Goal: Task Accomplishment & Management: Use online tool/utility

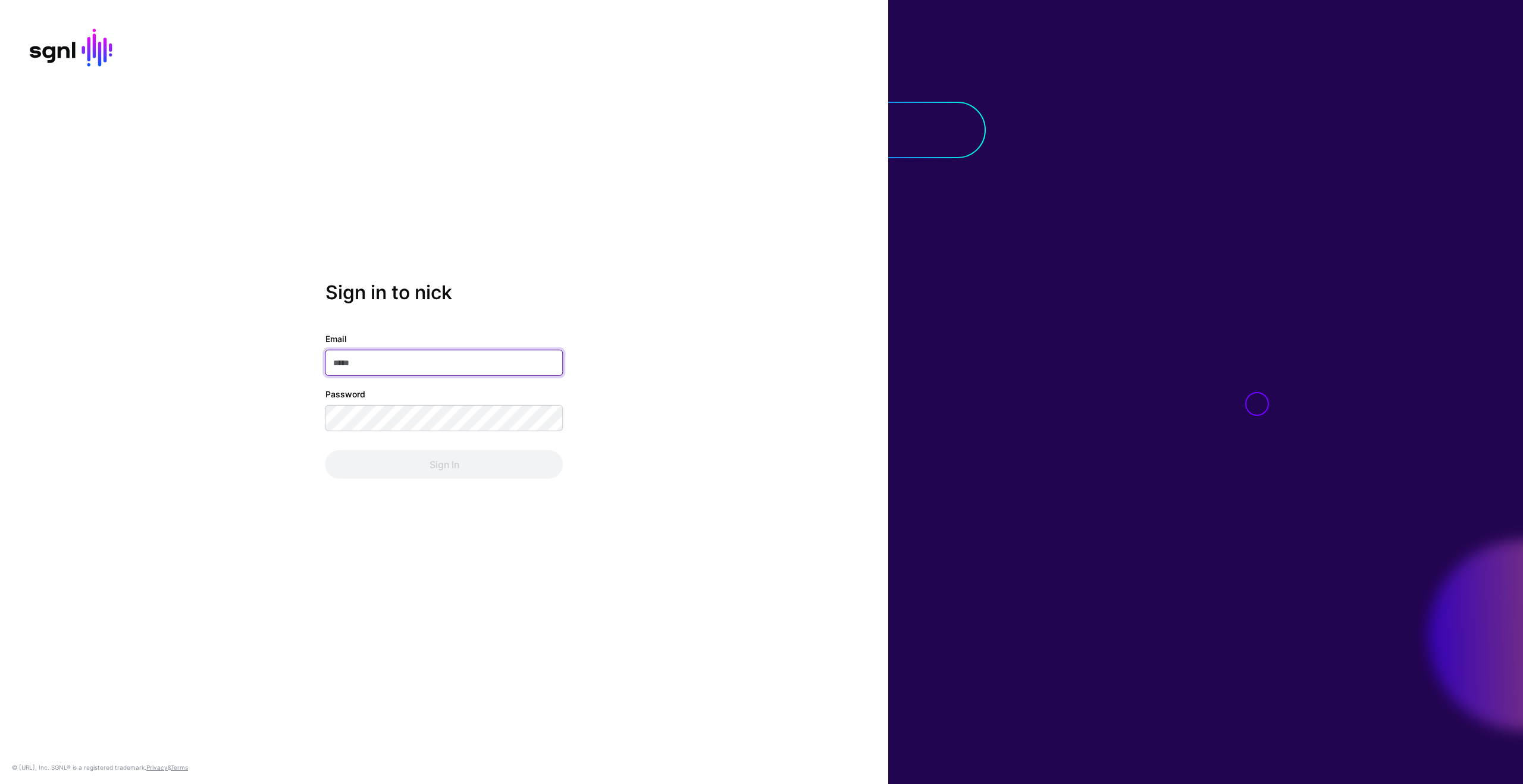
click at [399, 360] on input "Email" at bounding box center [445, 363] width 238 height 26
type input "**********"
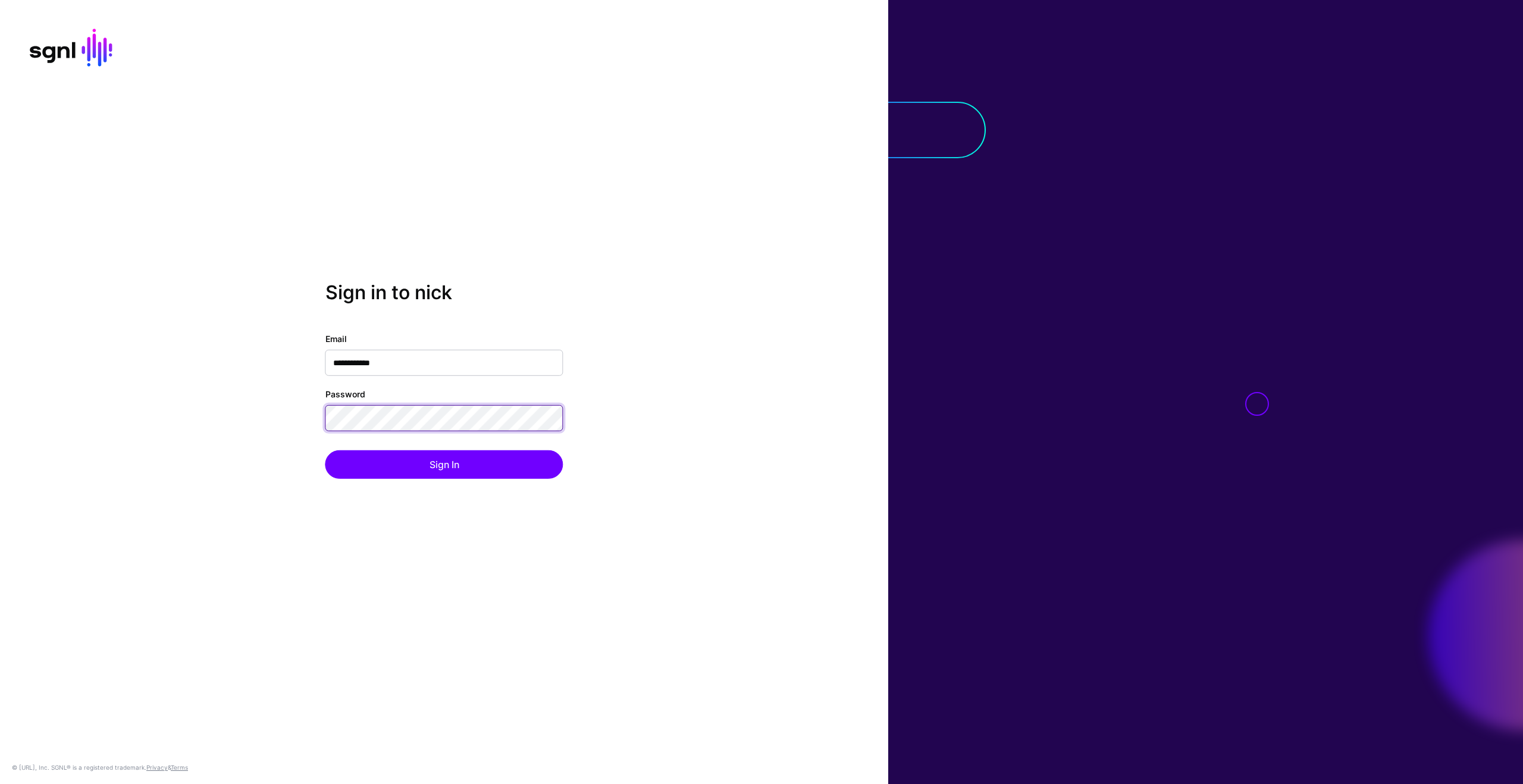
click at [325, 450] on button "Sign In" at bounding box center [445, 464] width 238 height 28
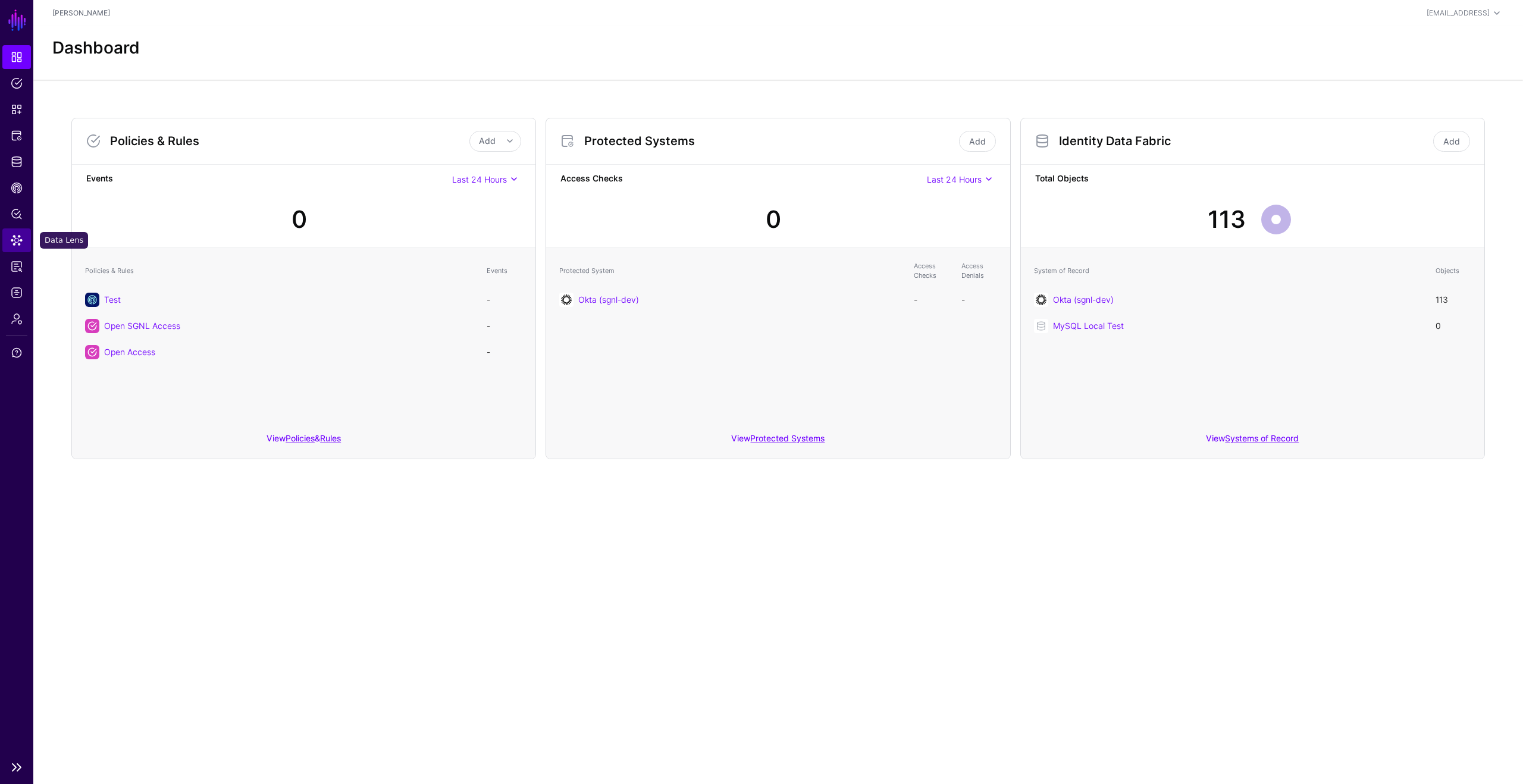
click at [18, 239] on span "Data Lens" at bounding box center [17, 240] width 12 height 12
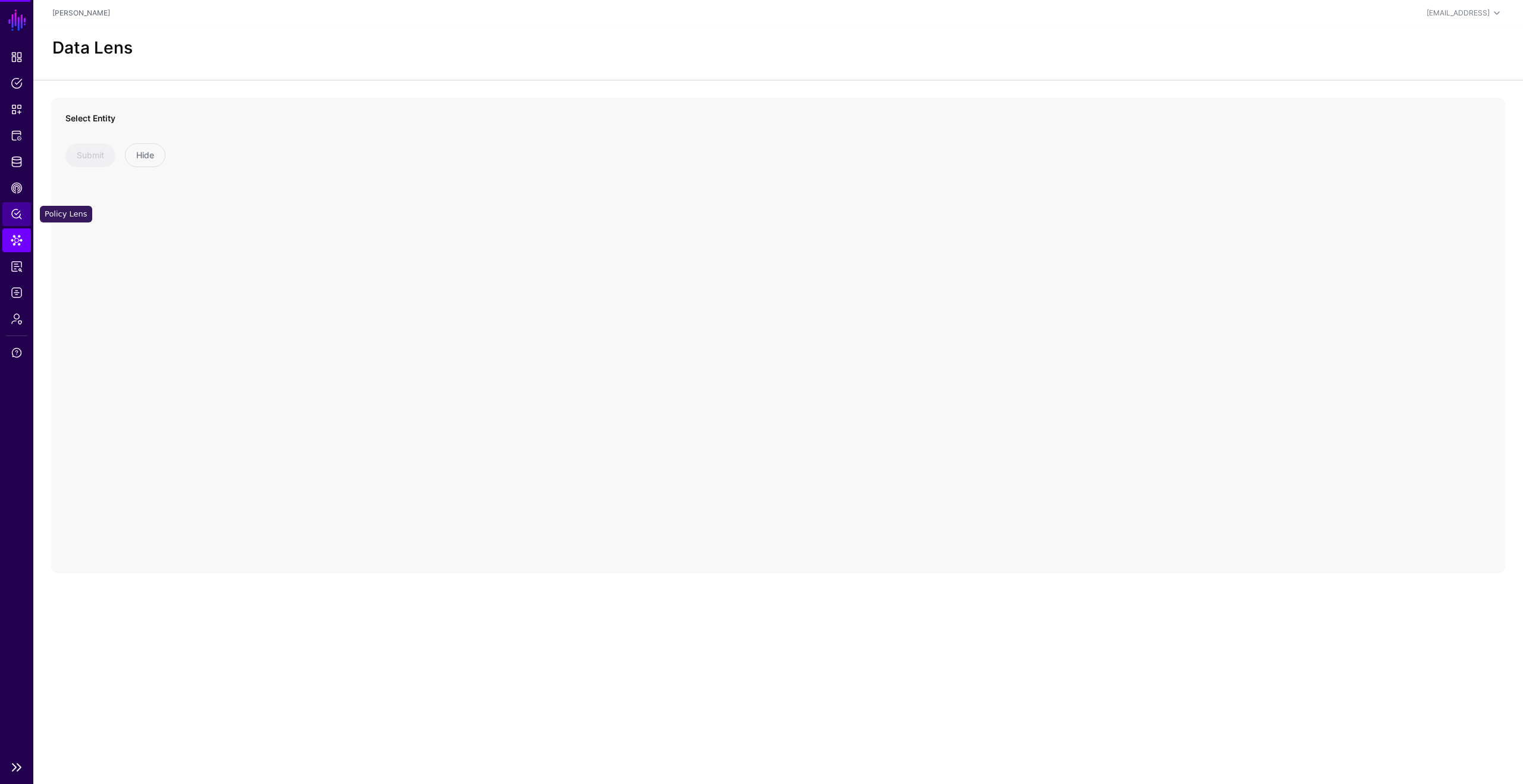
click at [20, 220] on link "Policy Lens" at bounding box center [16, 214] width 28 height 24
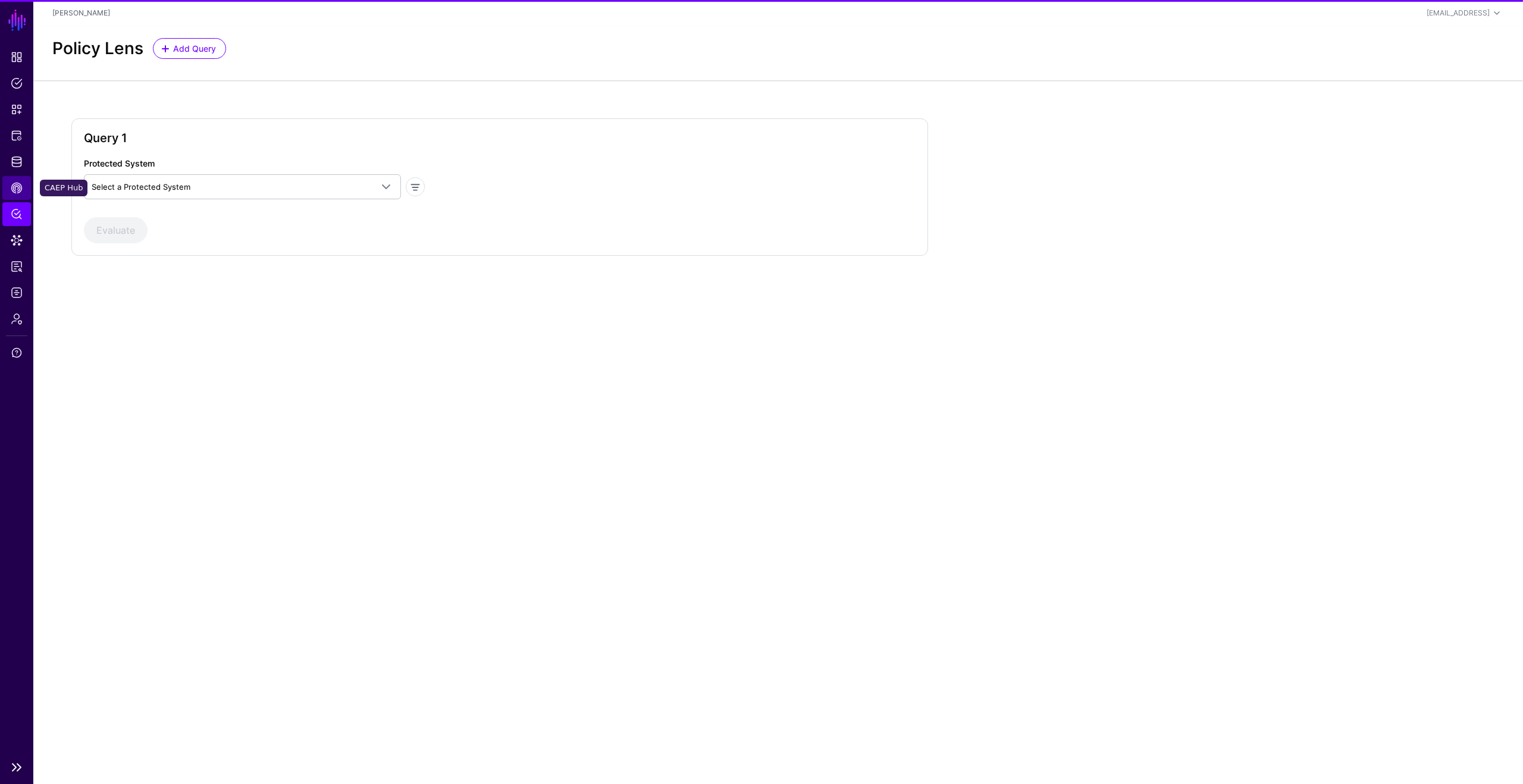
click at [16, 188] on span "CAEP Hub" at bounding box center [17, 188] width 12 height 12
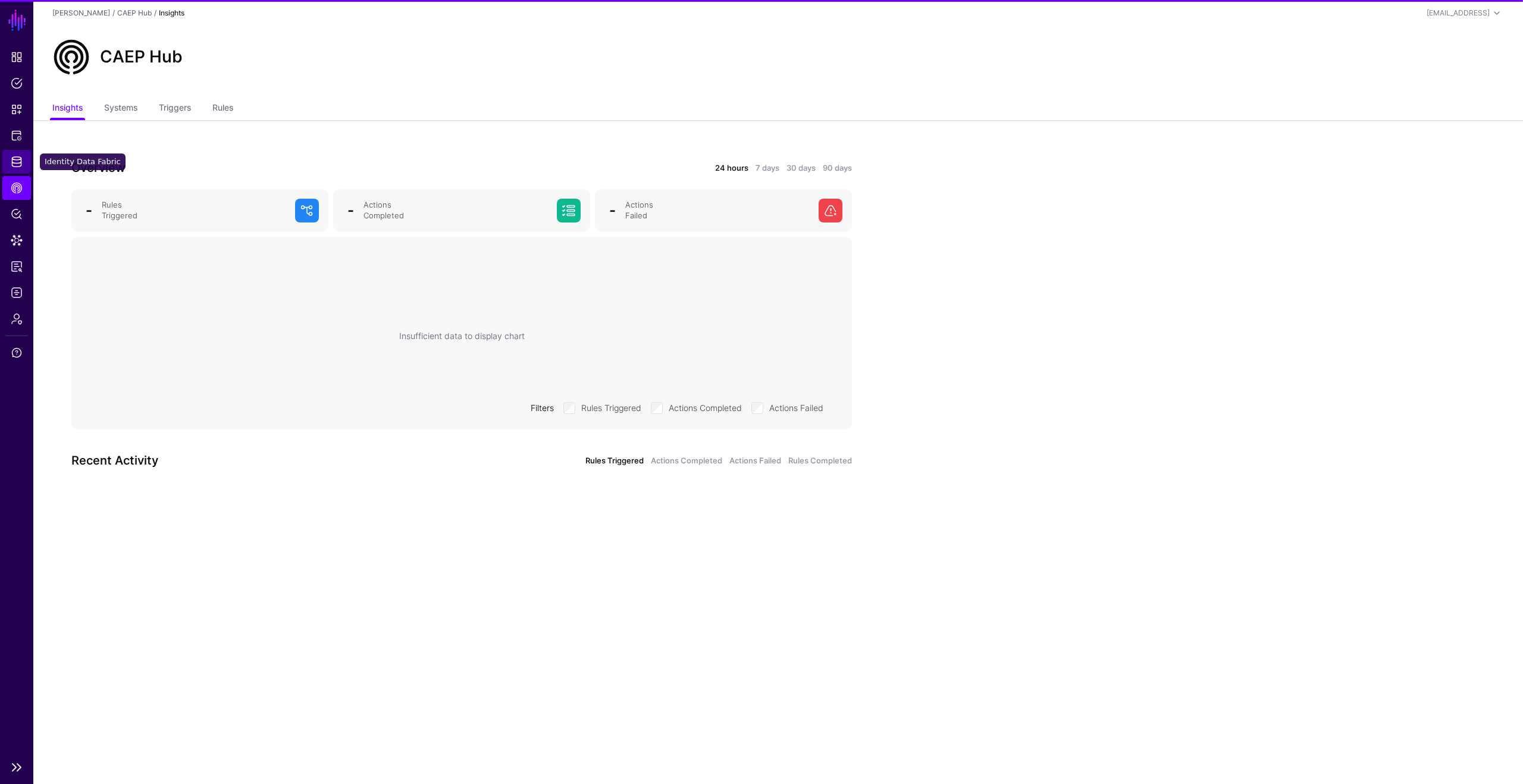
click at [16, 161] on span "Identity Data Fabric" at bounding box center [17, 162] width 12 height 12
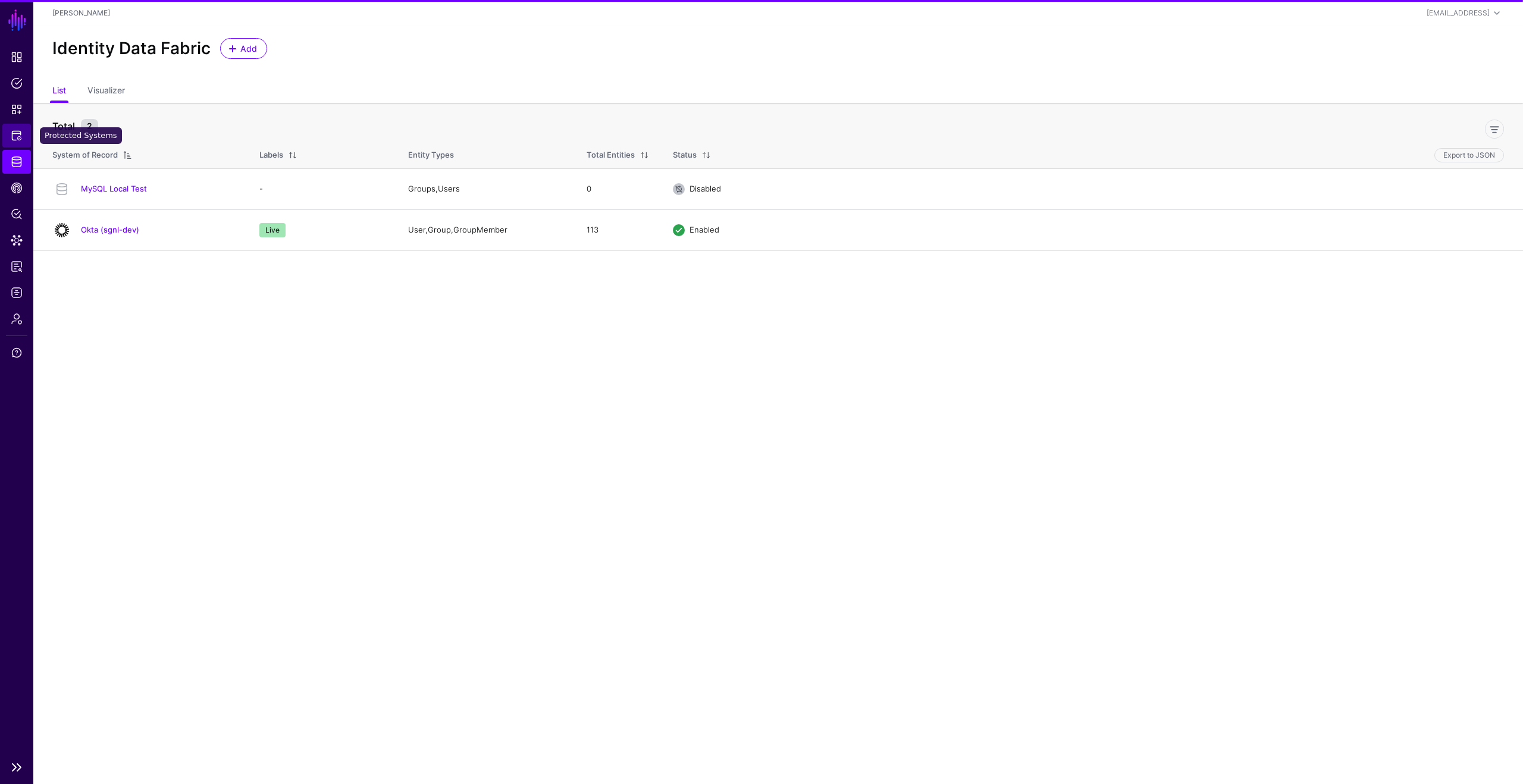
click at [11, 137] on span "Protected Systems" at bounding box center [17, 136] width 12 height 12
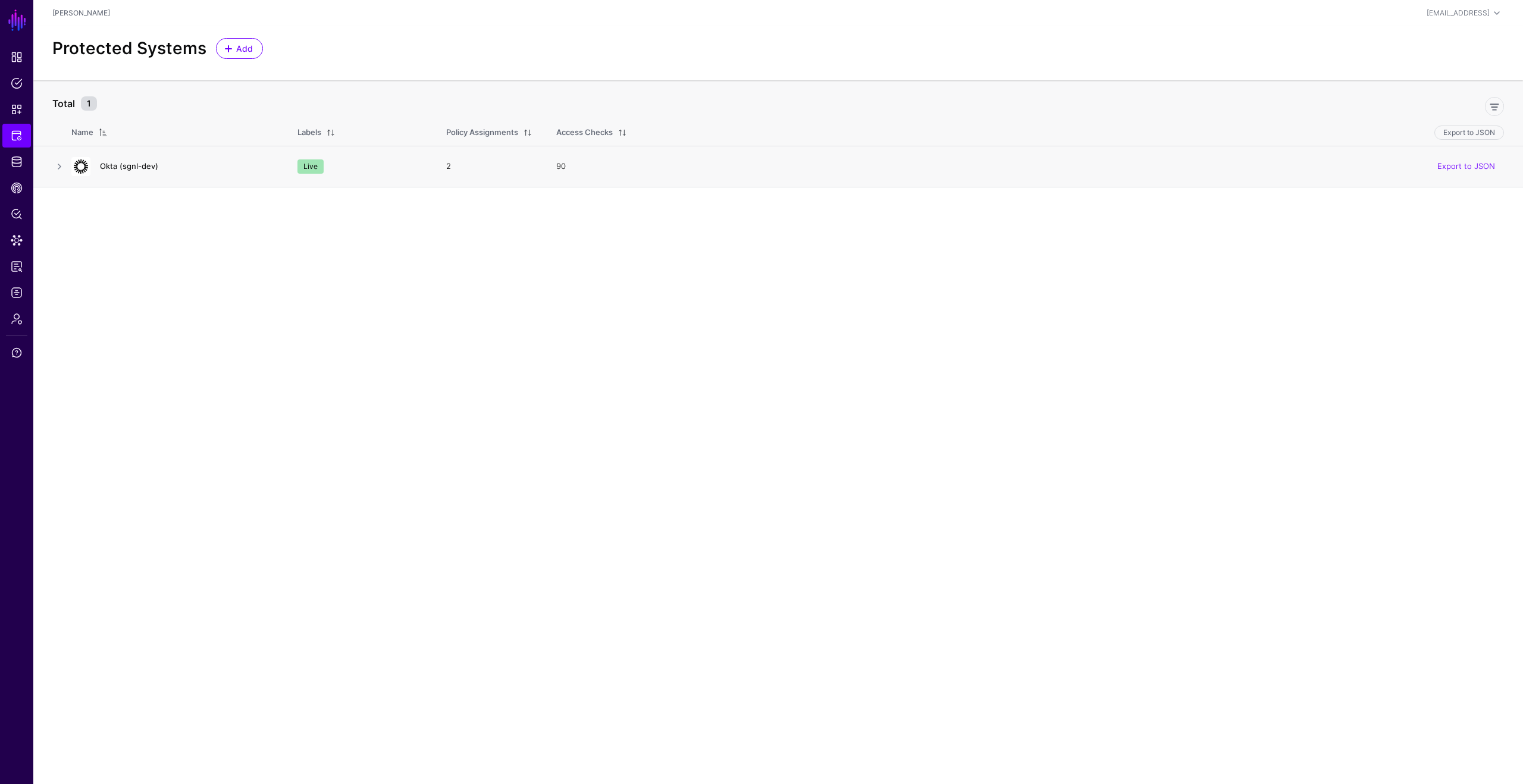
click at [143, 165] on link "Okta (sgnl-dev)" at bounding box center [129, 166] width 58 height 10
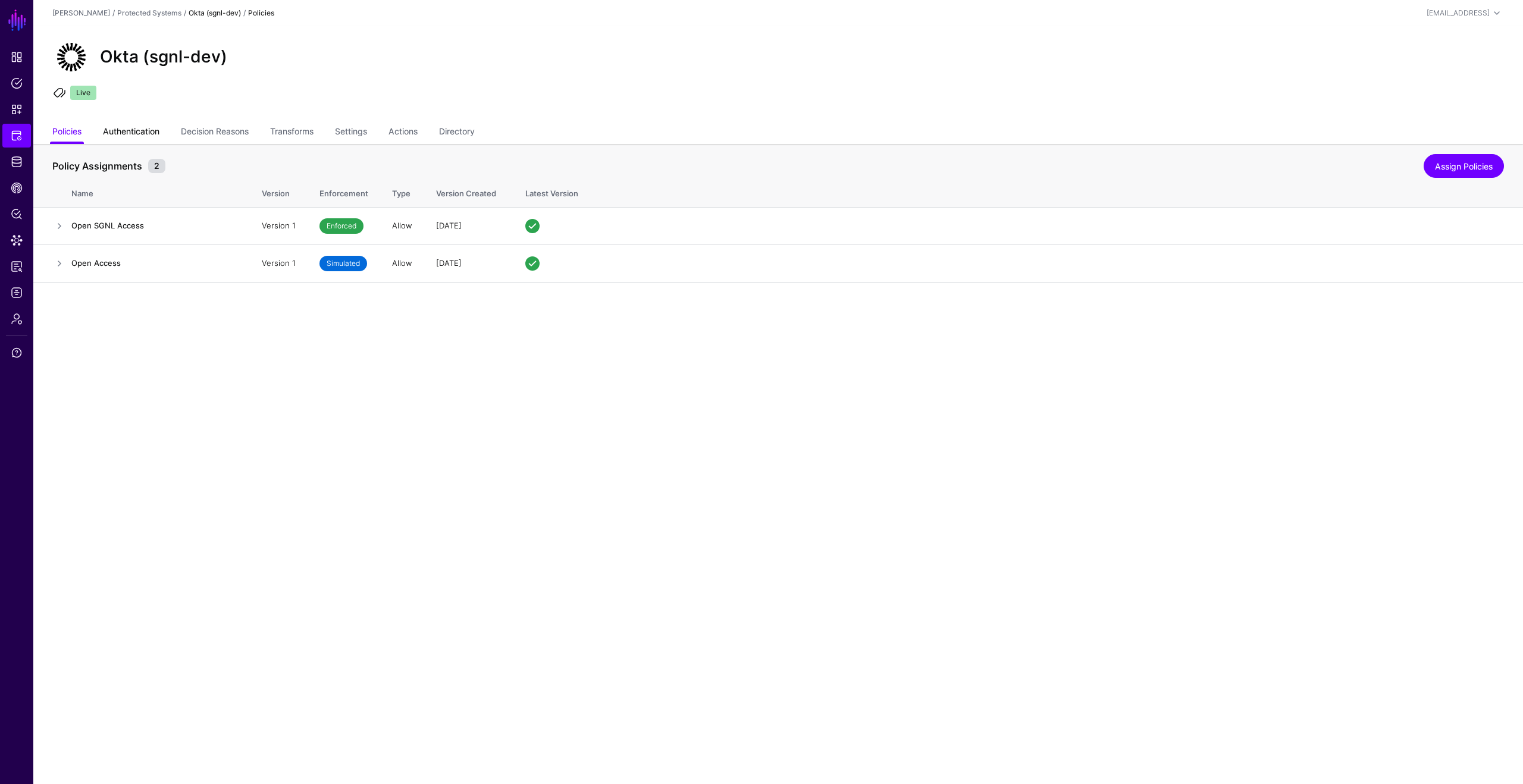
click at [140, 132] on link "Authentication" at bounding box center [131, 133] width 57 height 23
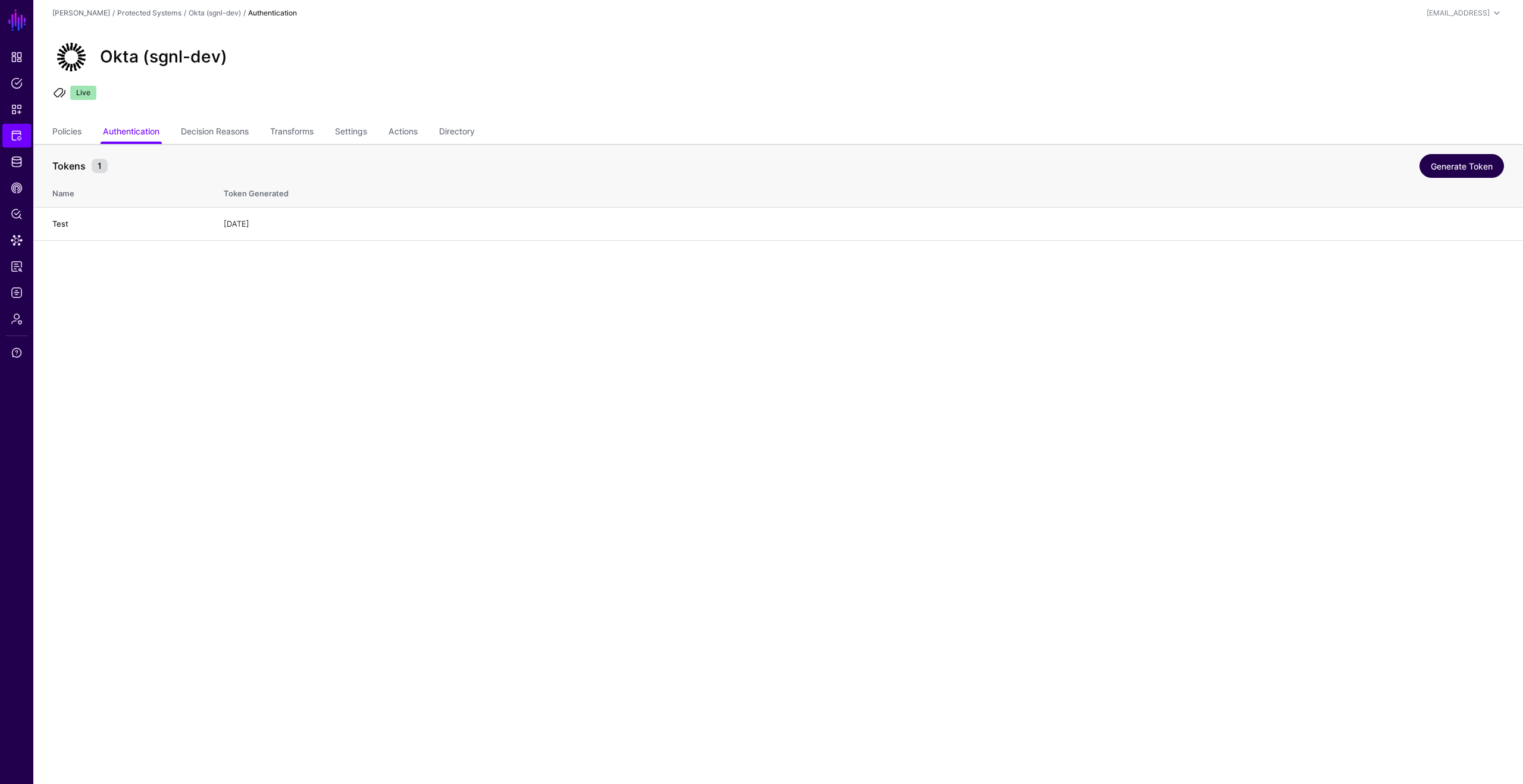
click at [1431, 162] on link "Generate Token" at bounding box center [1462, 166] width 84 height 24
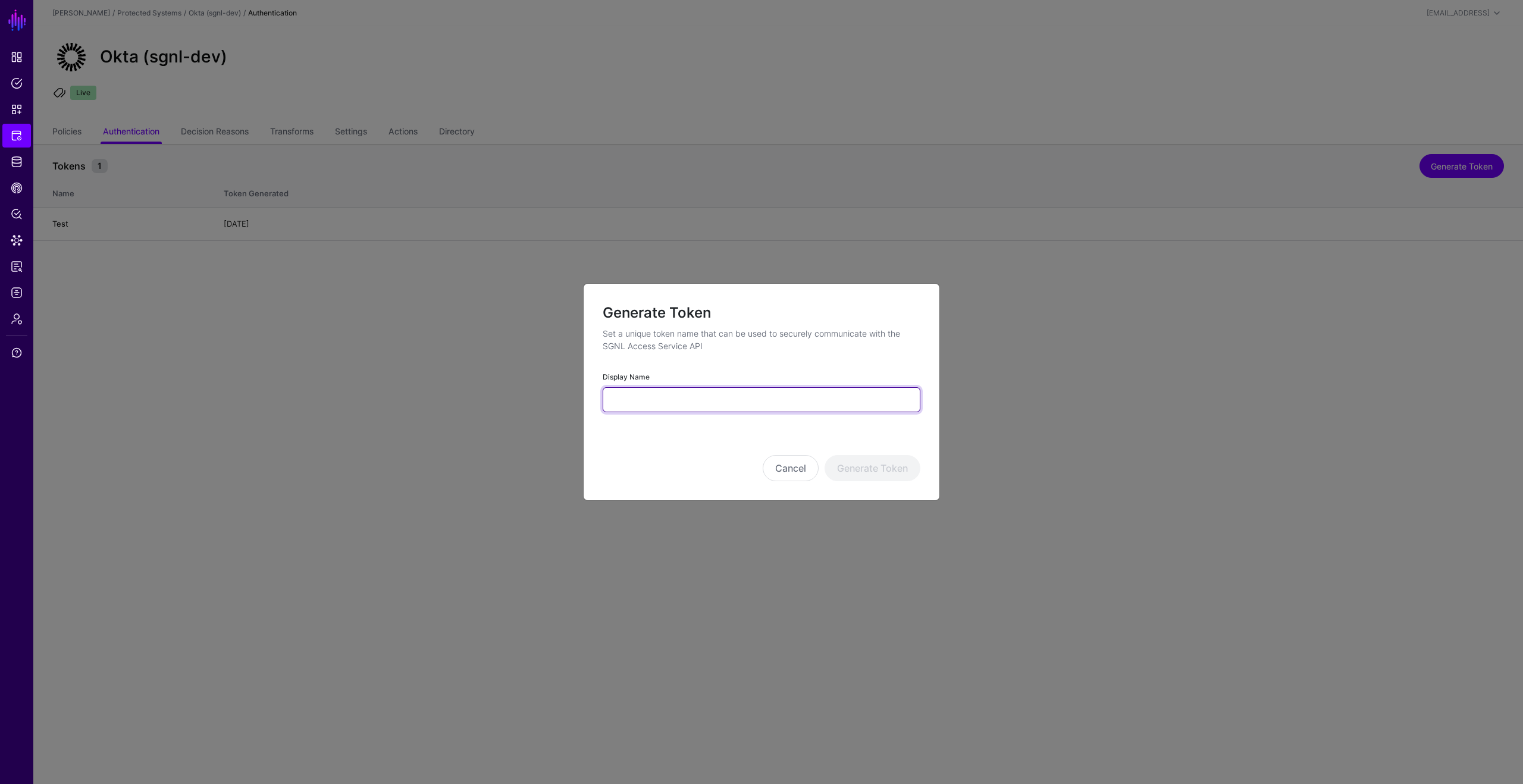
click at [634, 393] on input "Display Name" at bounding box center [762, 400] width 318 height 25
click at [733, 394] on input "******" at bounding box center [762, 400] width 318 height 25
click at [732, 394] on input "******" at bounding box center [762, 400] width 318 height 25
type input "**********"
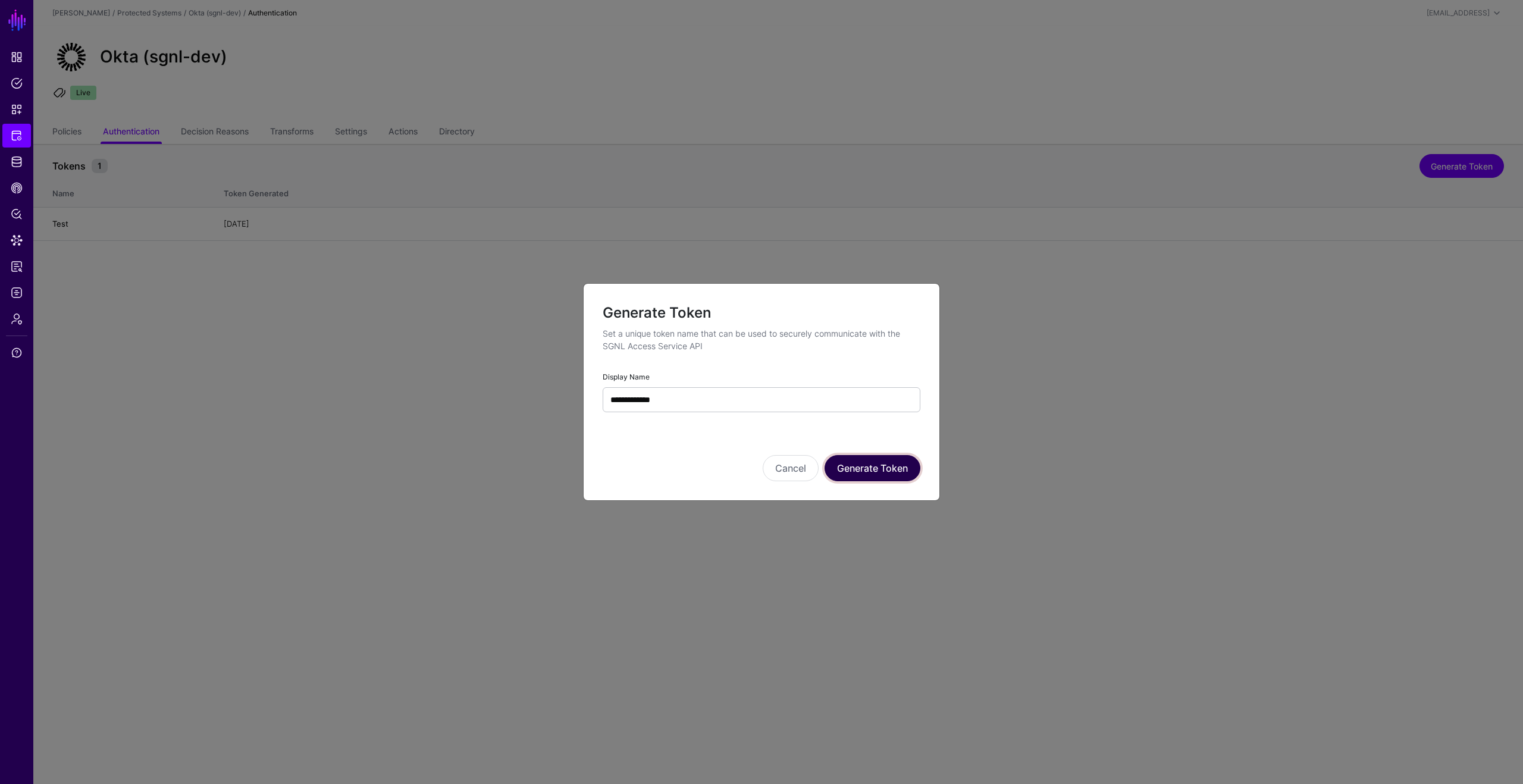
click at [866, 468] on button "Generate Token" at bounding box center [872, 468] width 96 height 26
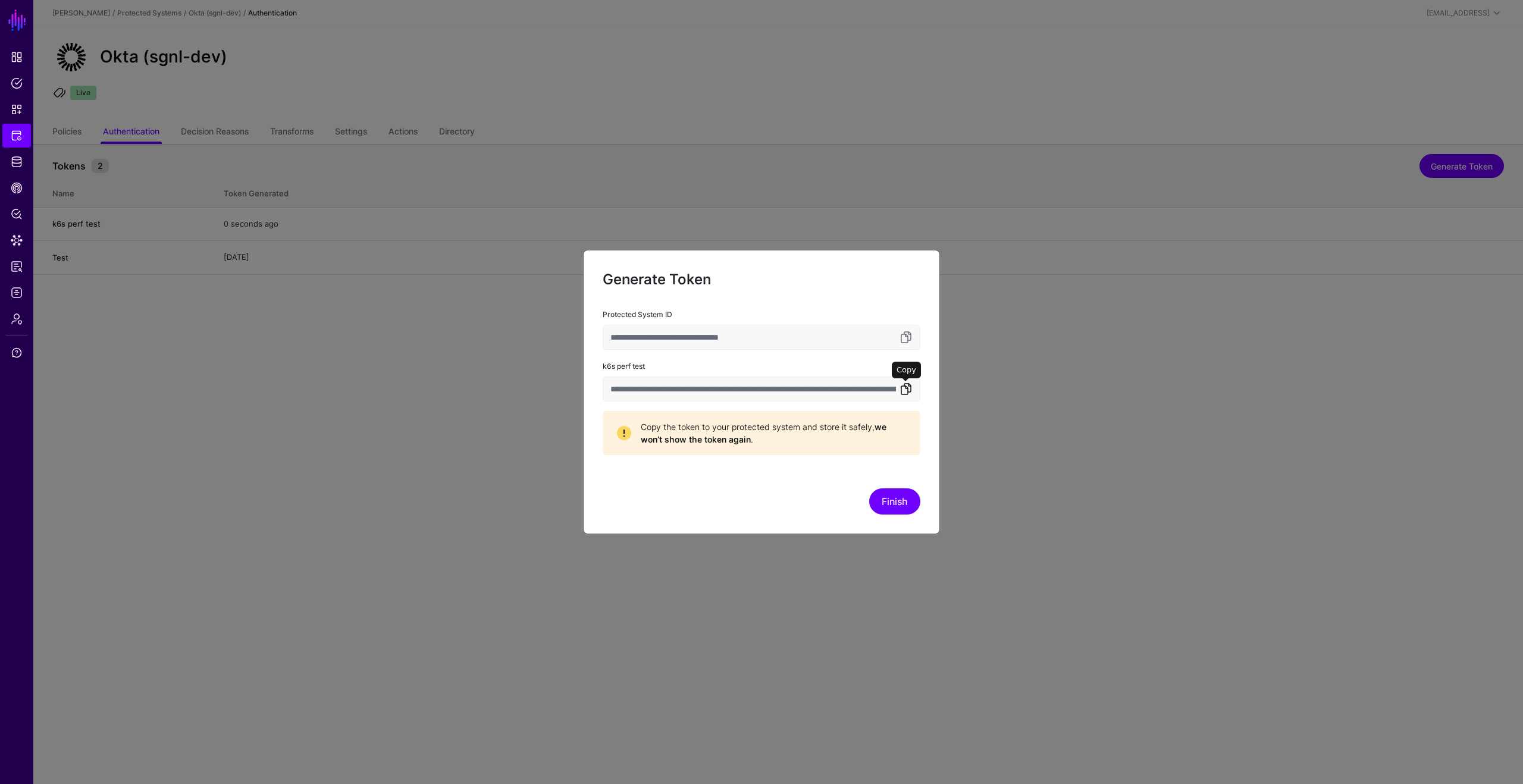
click at [910, 391] on link at bounding box center [906, 389] width 14 height 14
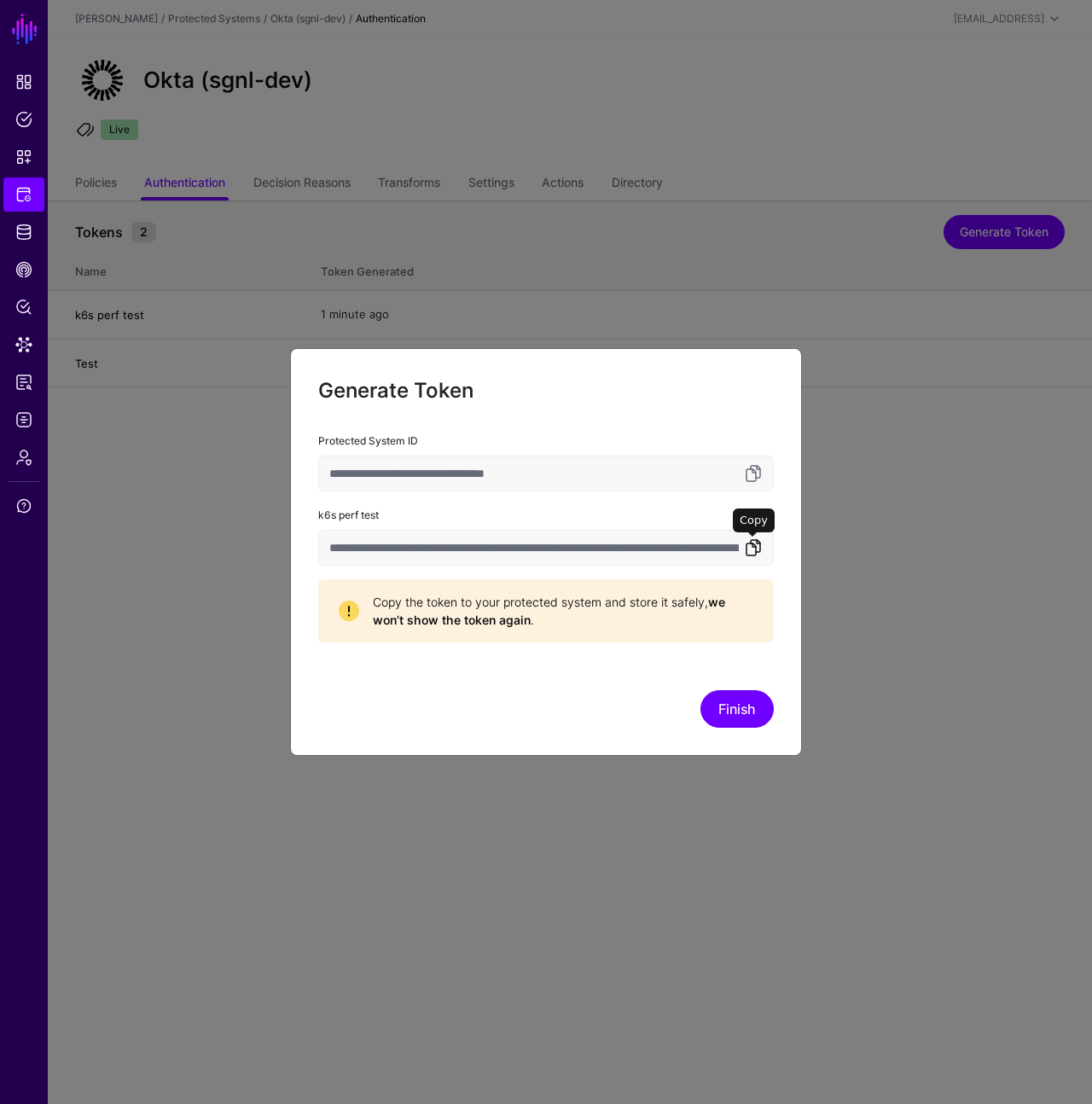
click at [751, 549] on link at bounding box center [754, 548] width 21 height 21
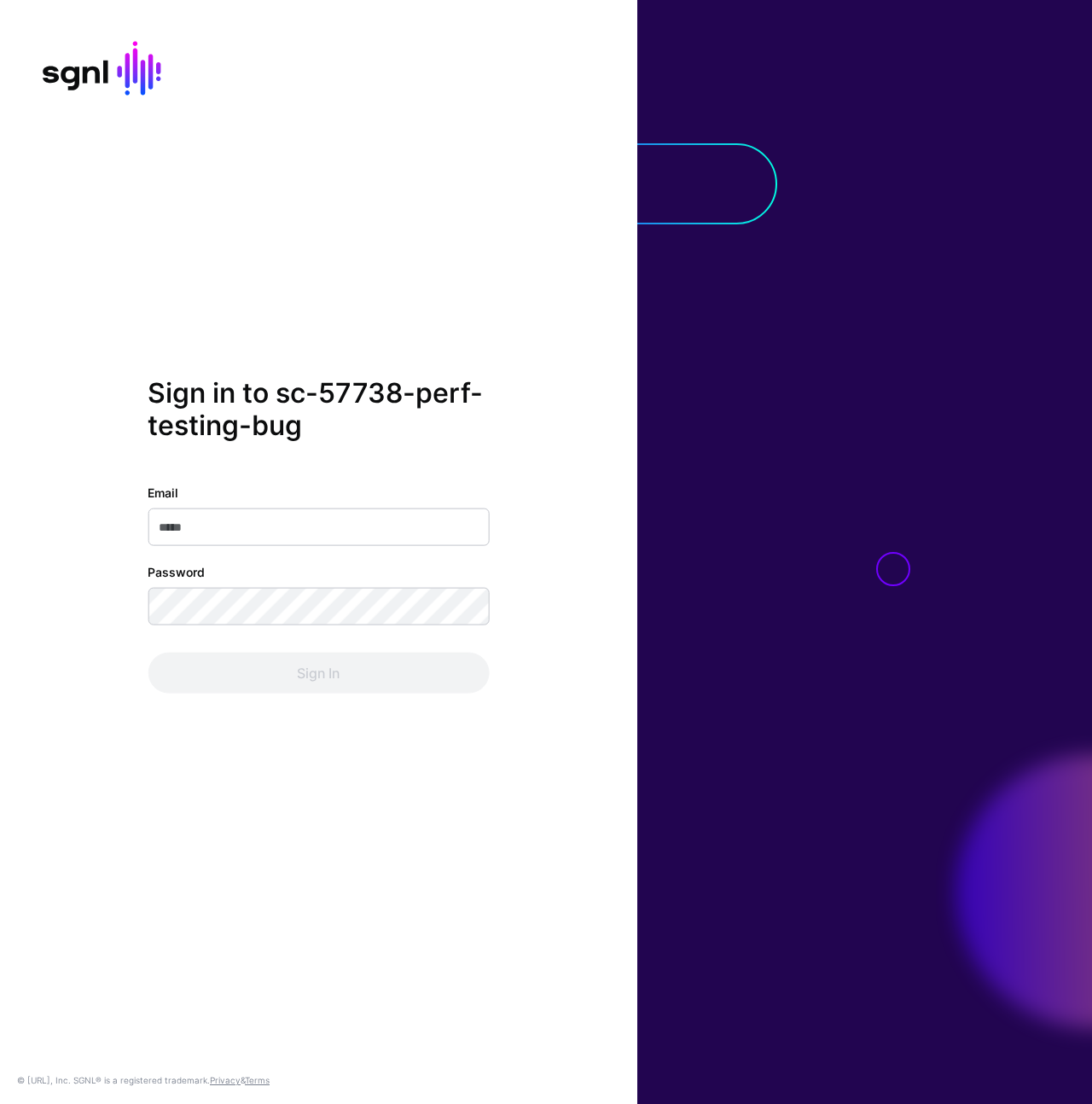
click at [352, 524] on input "Email" at bounding box center [318, 527] width 342 height 38
type input "**********"
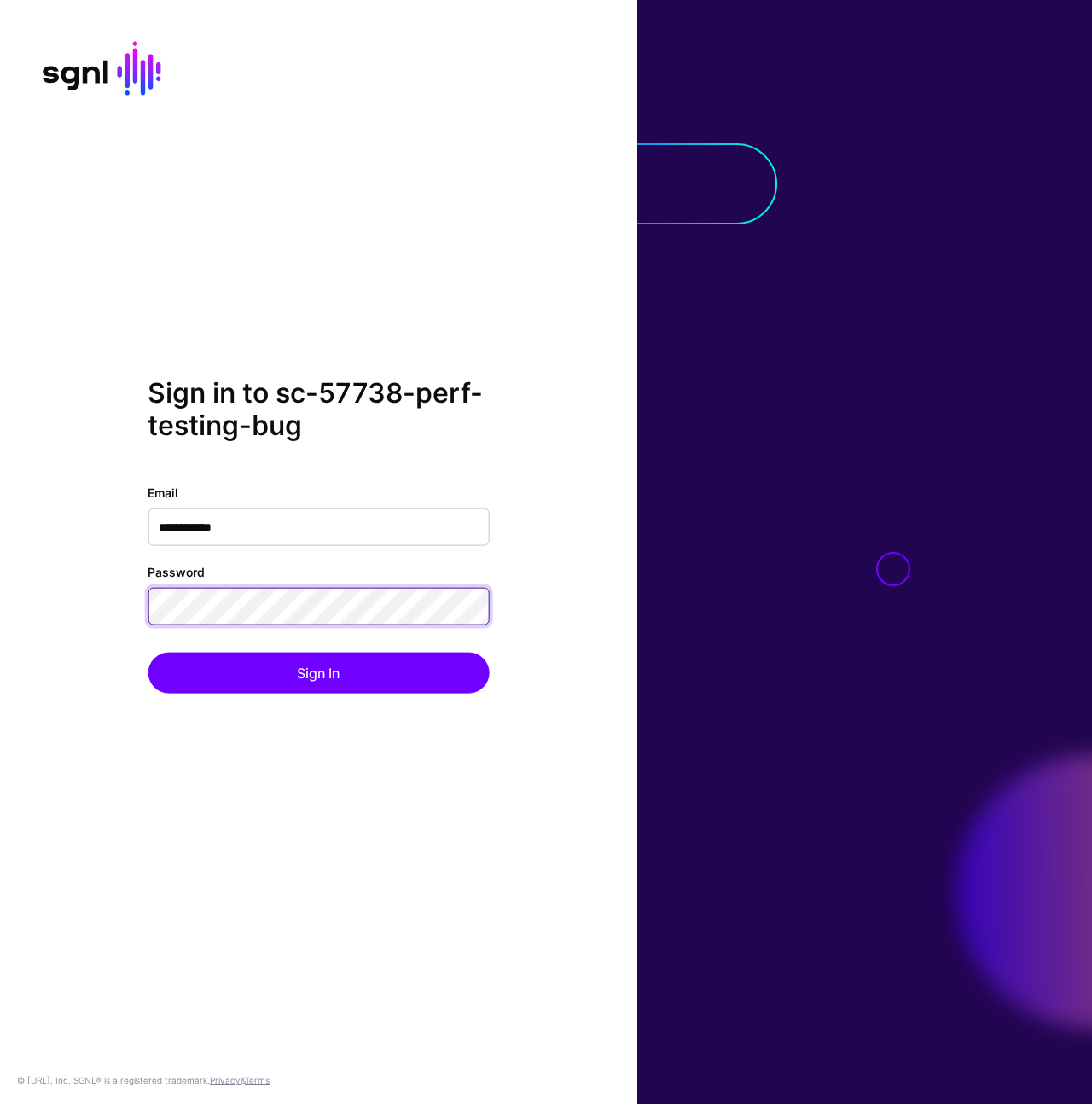
click at [147, 652] on button "Sign In" at bounding box center [318, 672] width 342 height 41
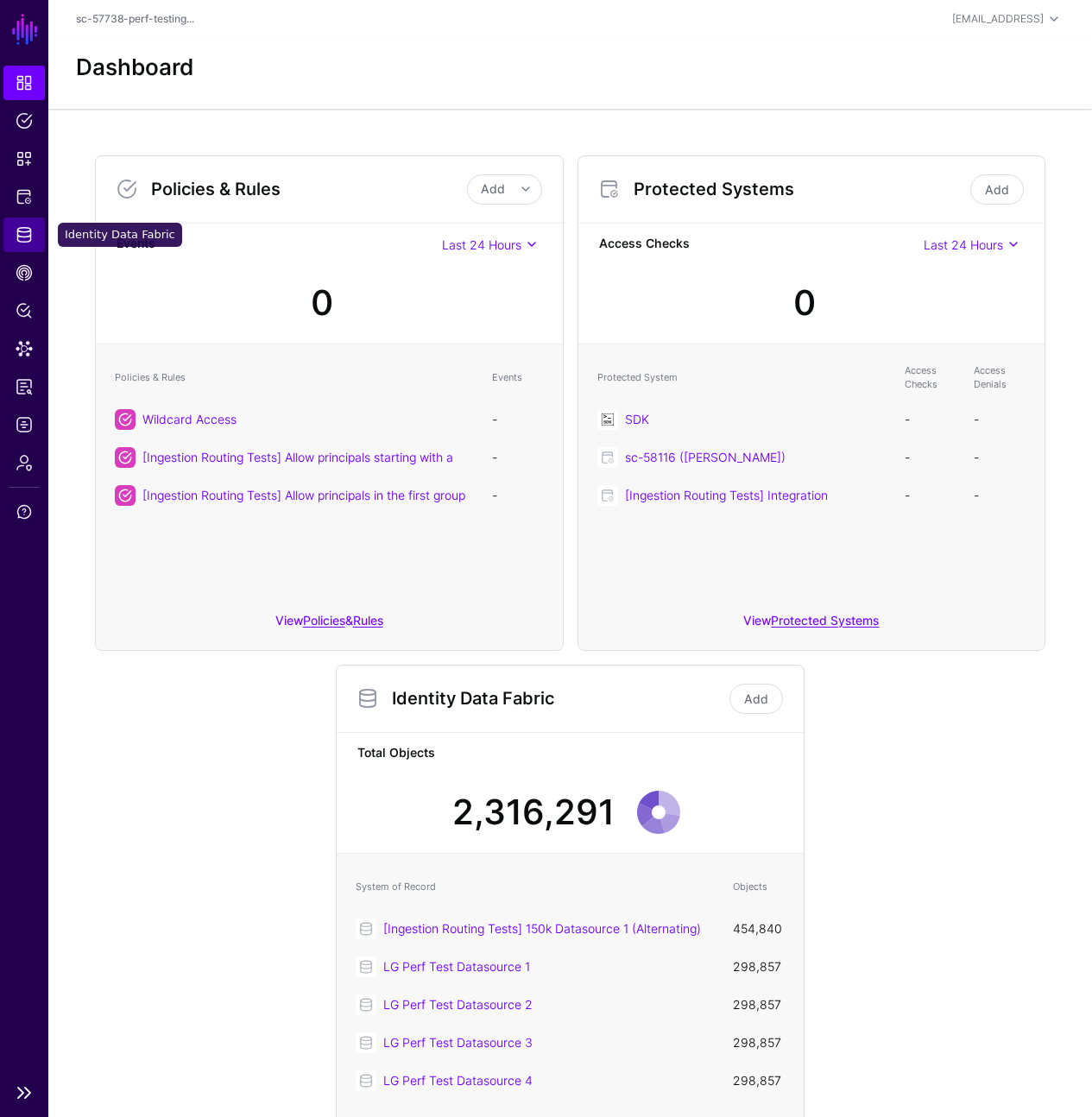
click at [32, 227] on span "Identity Data Fabric" at bounding box center [24, 235] width 17 height 17
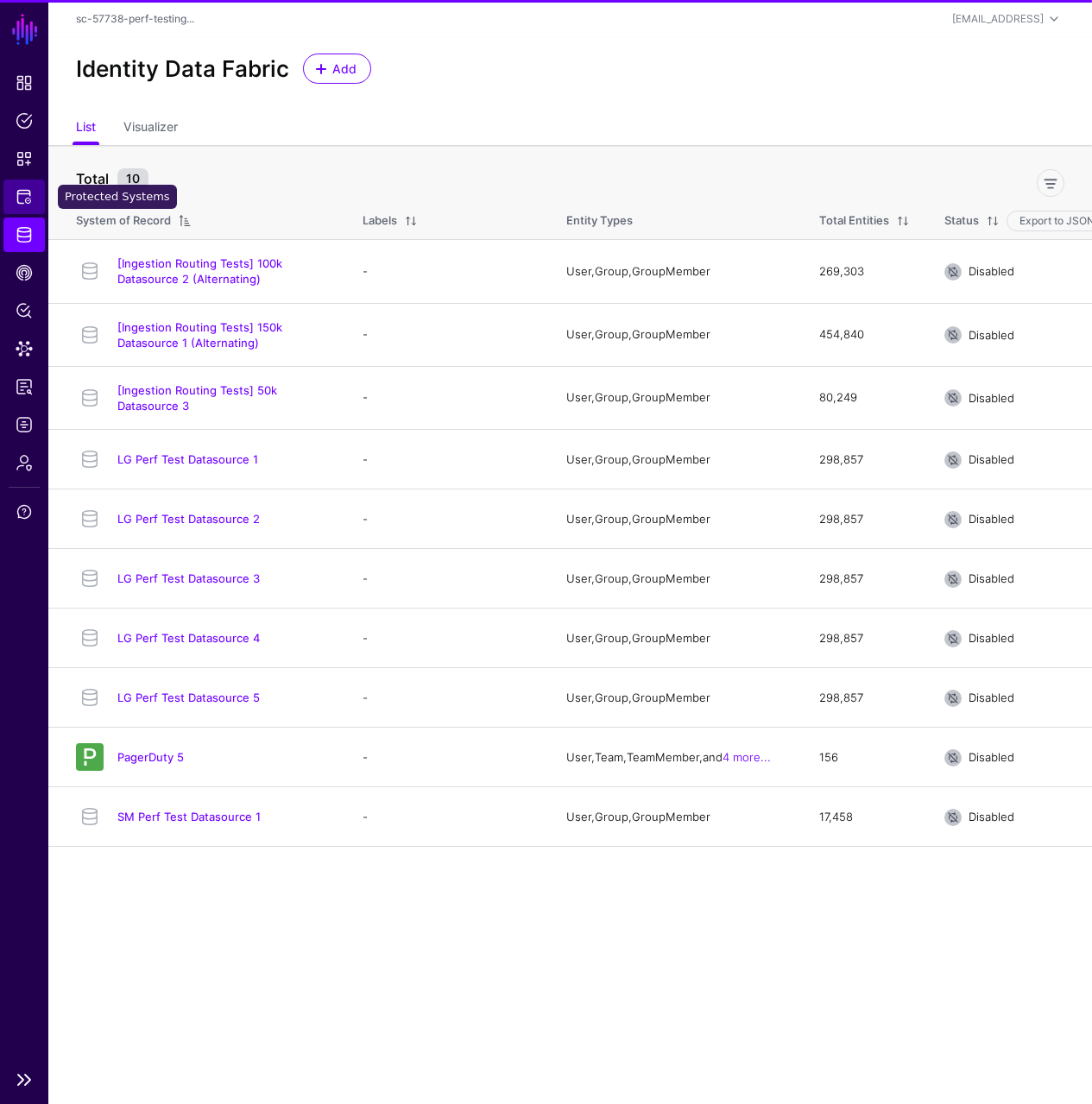
click at [35, 199] on link "Protected Systems" at bounding box center [24, 197] width 41 height 35
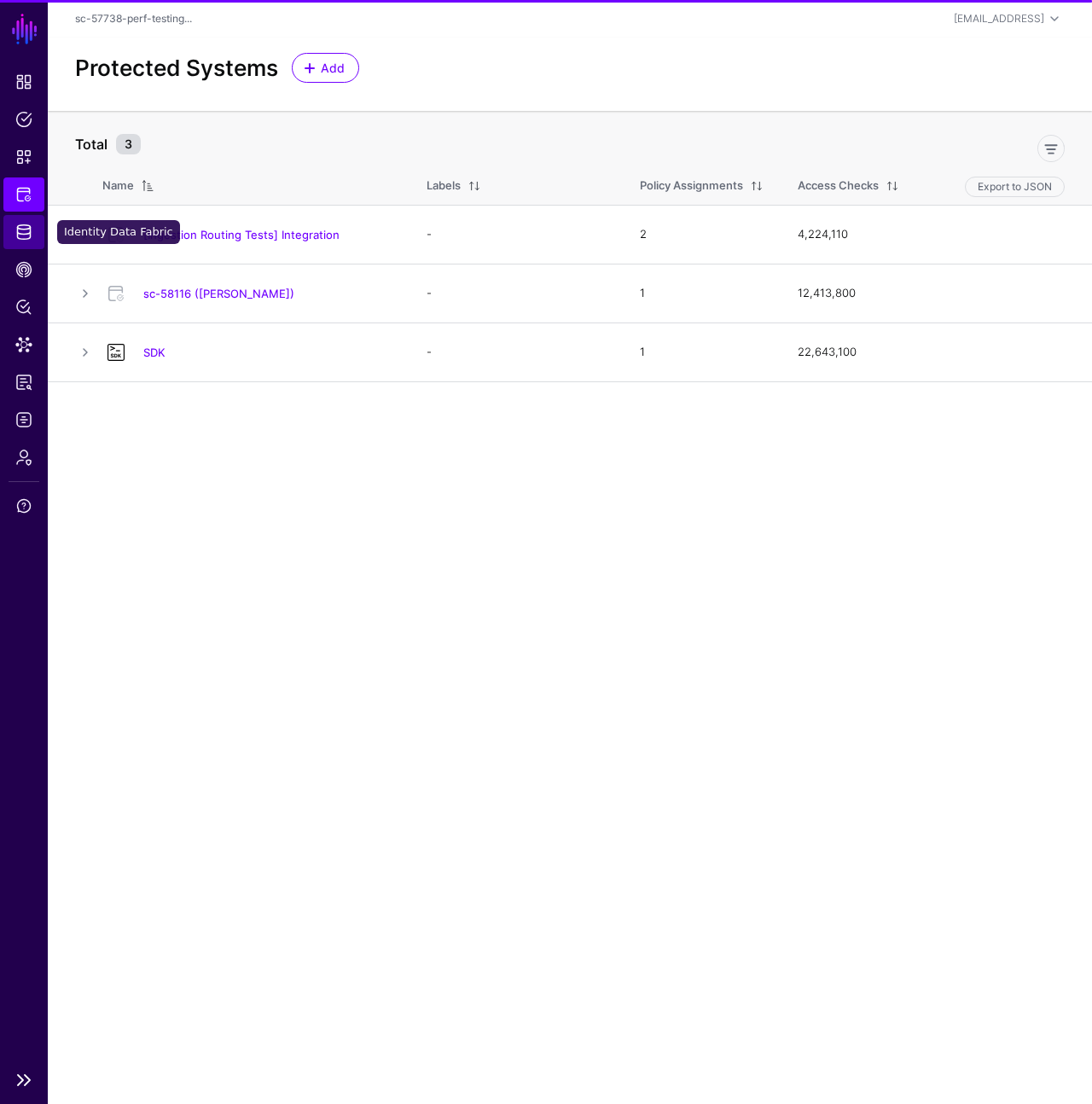
click at [27, 228] on span "Identity Data Fabric" at bounding box center [24, 232] width 17 height 17
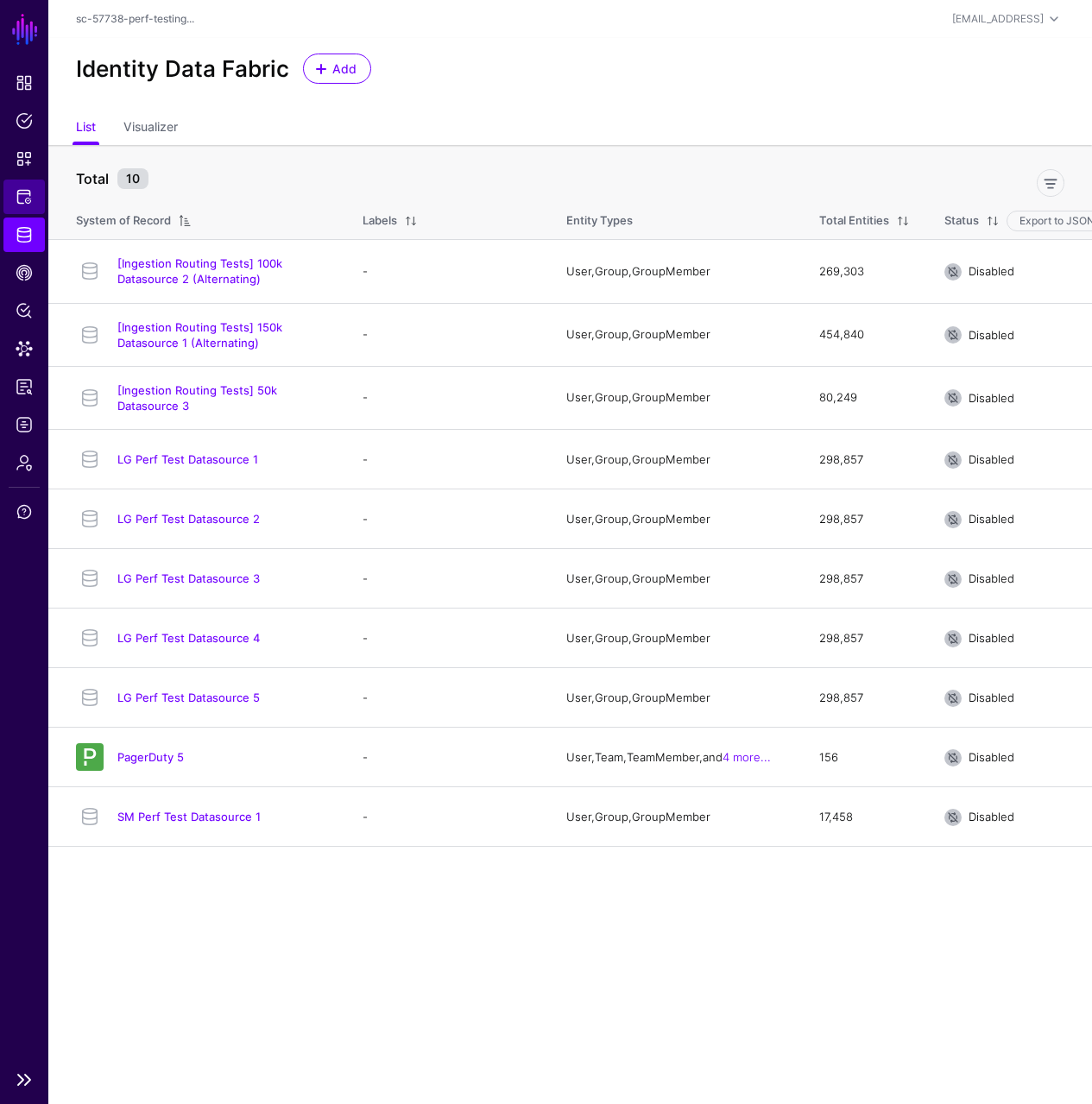
click at [24, 189] on span "Protected Systems" at bounding box center [24, 197] width 17 height 17
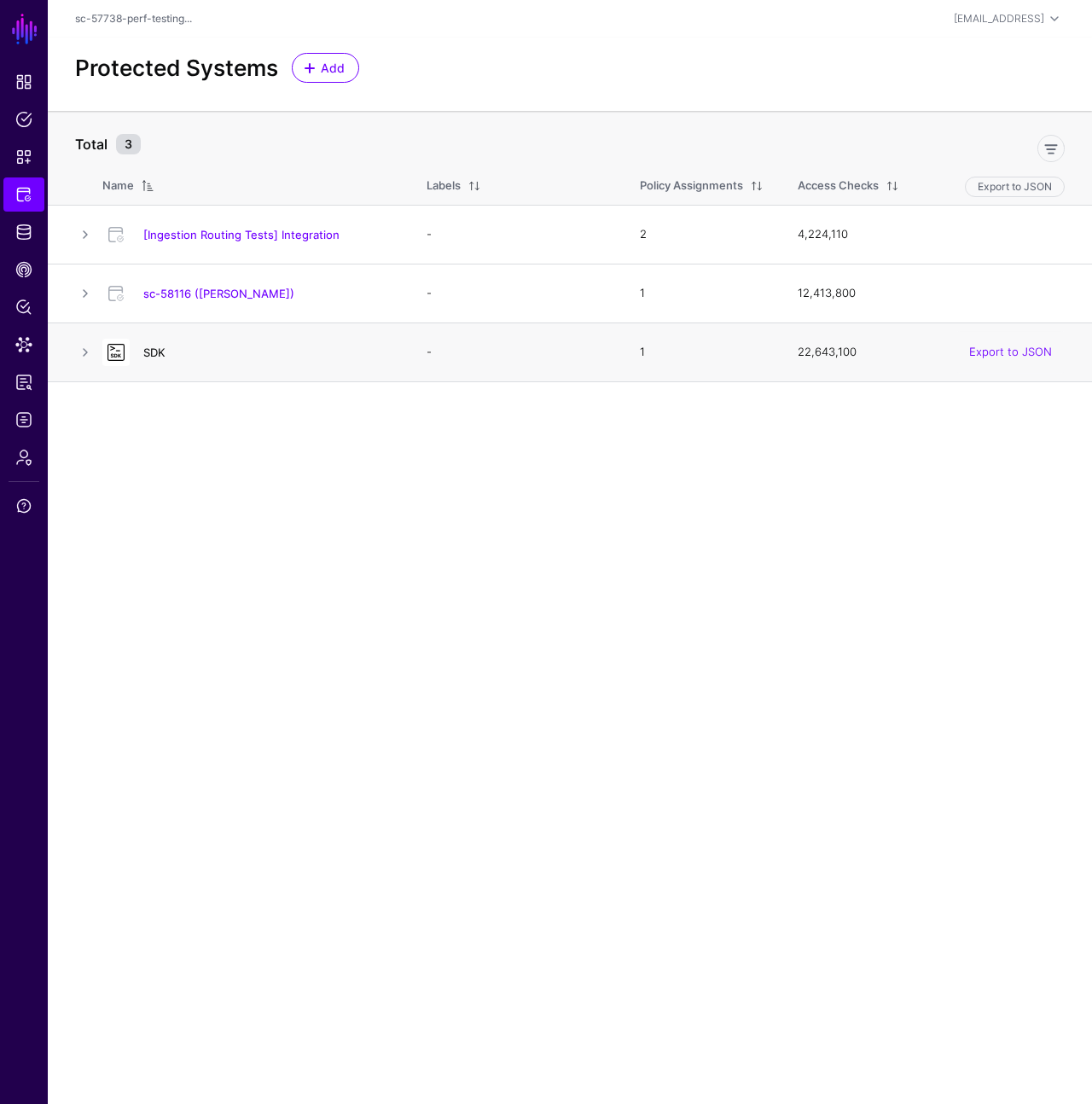
click at [155, 358] on link "SDK" at bounding box center [154, 353] width 22 height 14
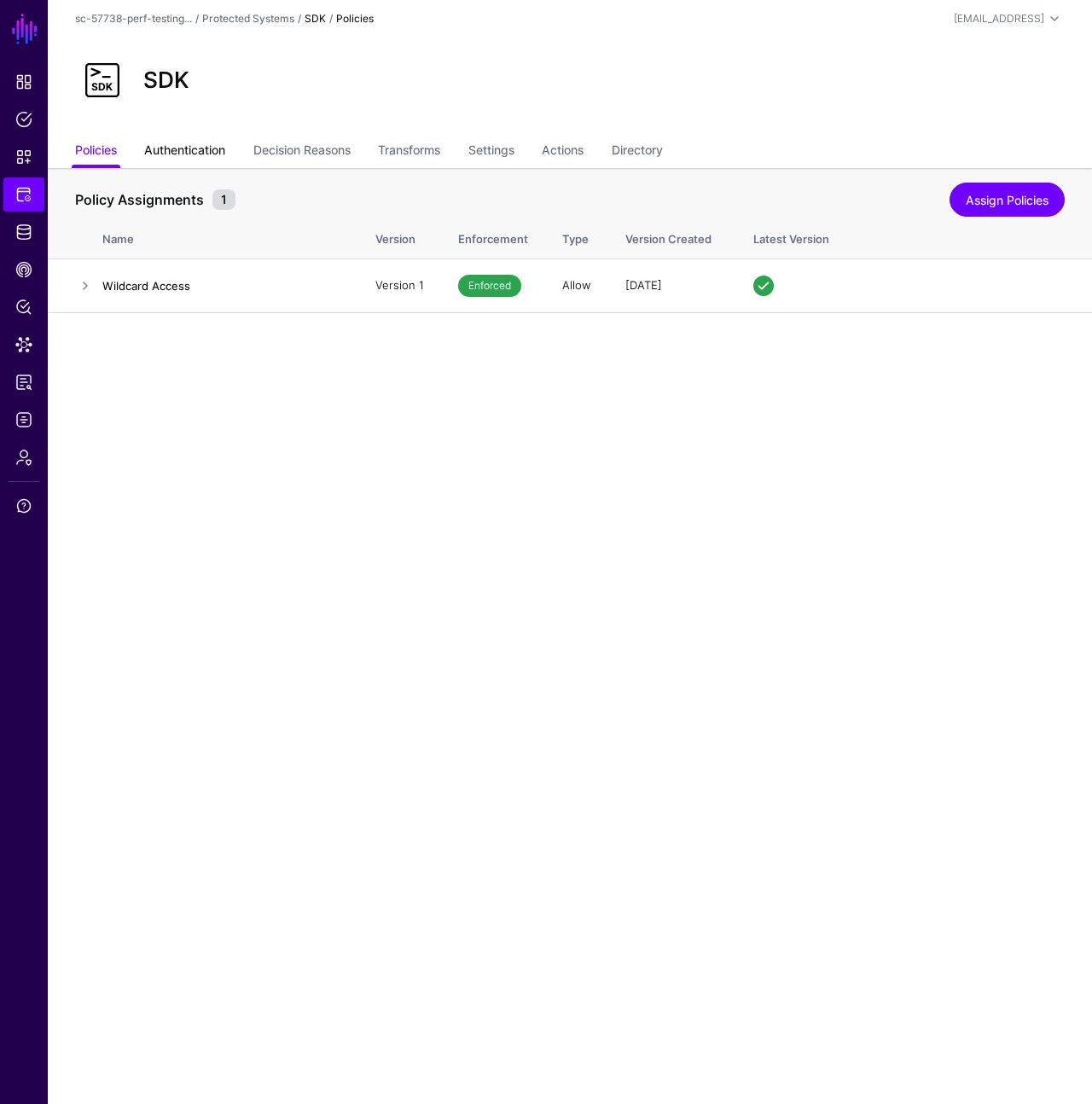
click at [224, 155] on link "Authentication" at bounding box center [185, 152] width 81 height 33
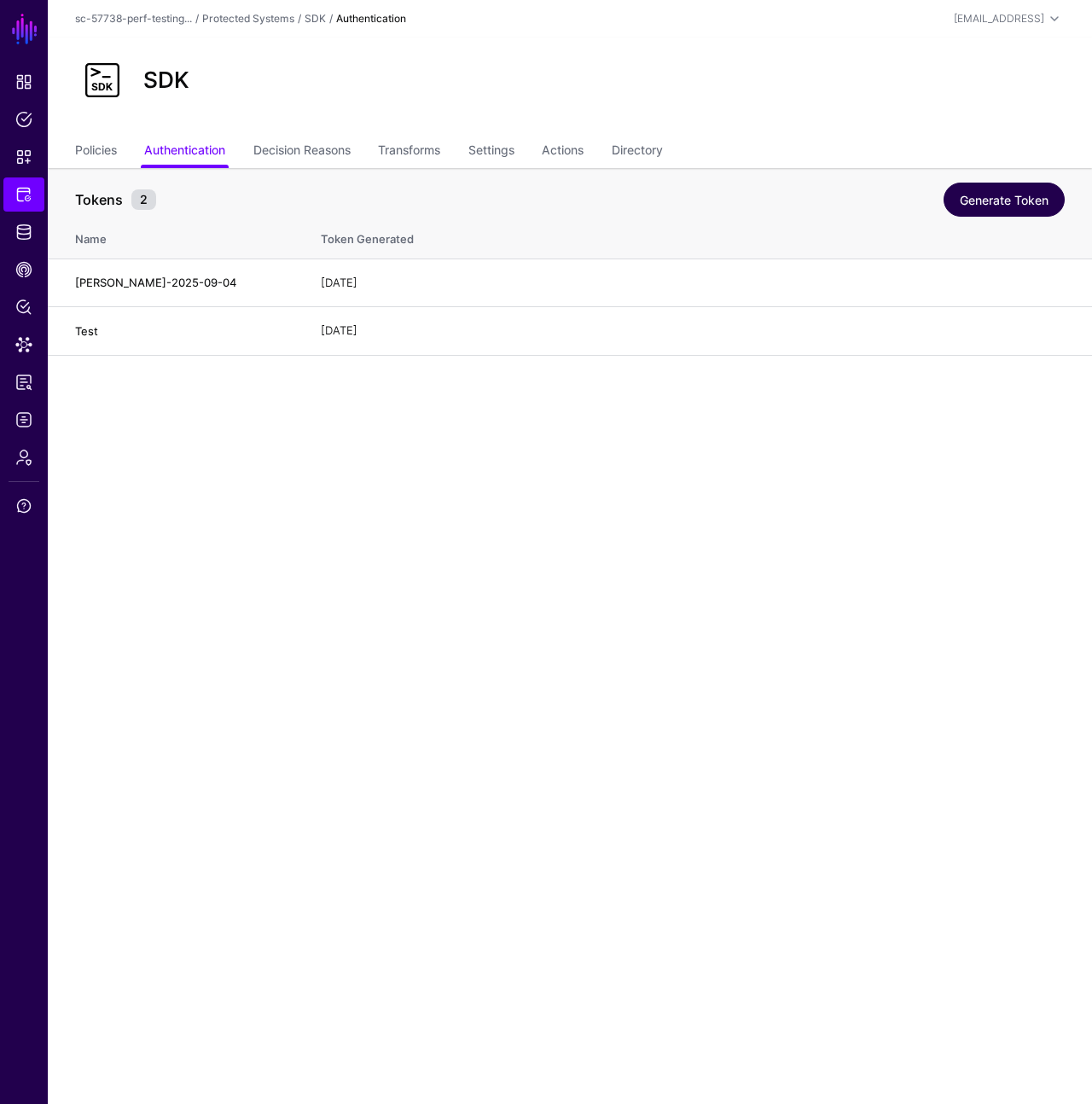
click at [981, 190] on link "Generate Token" at bounding box center [1004, 200] width 121 height 34
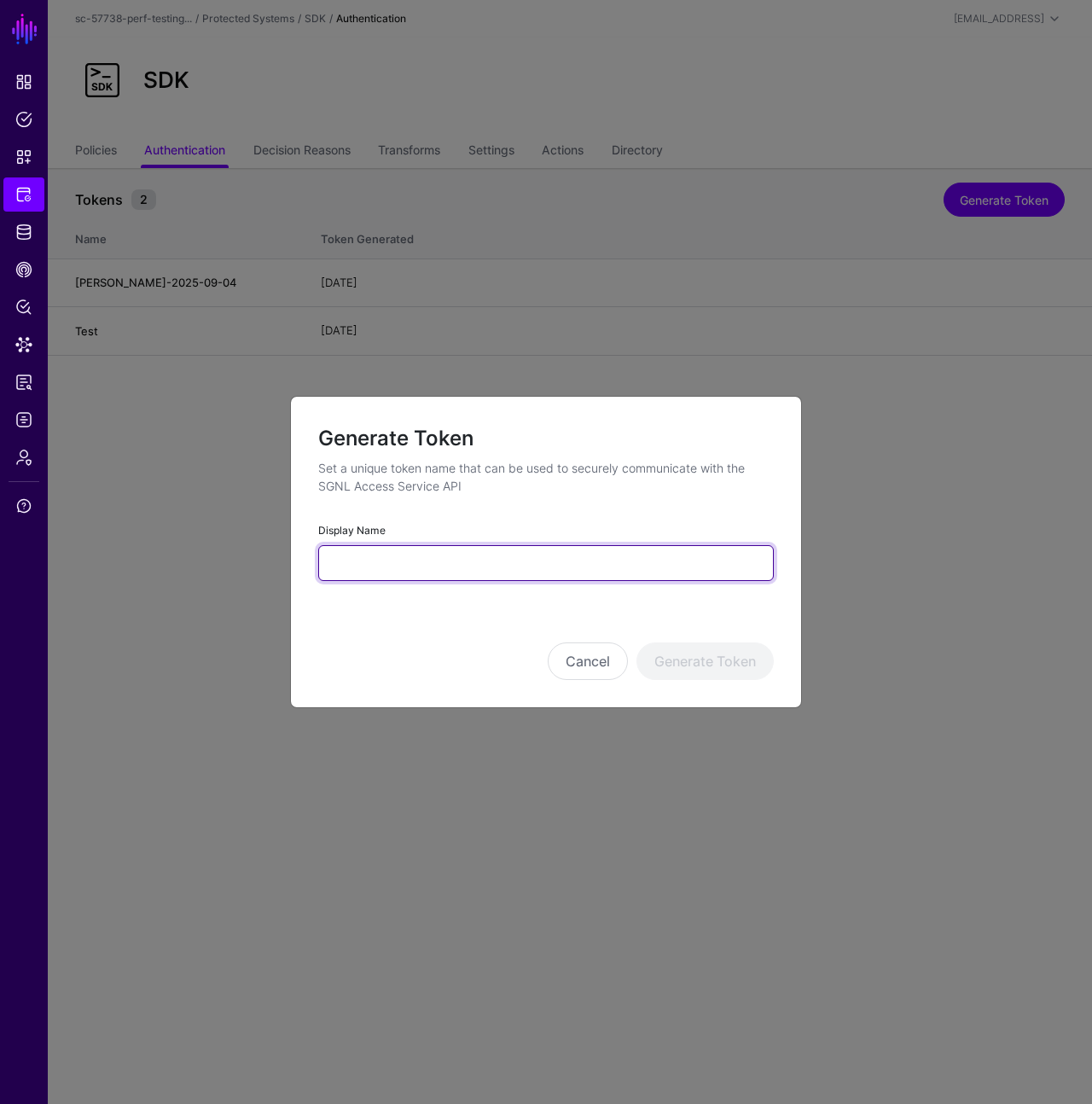
click at [565, 562] on input "Display Name" at bounding box center [546, 563] width 455 height 36
type input "********"
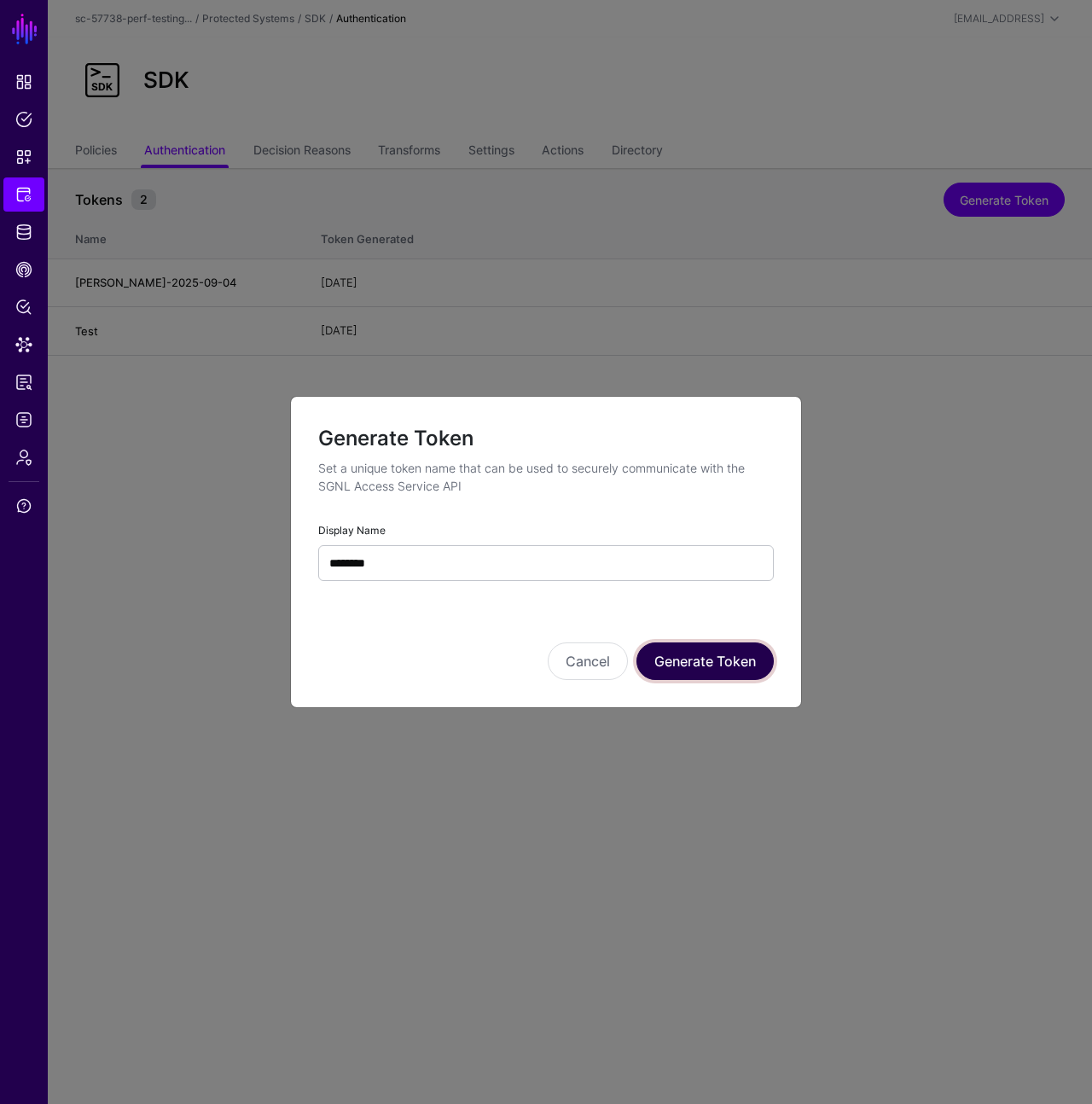
click at [726, 659] on button "Generate Token" at bounding box center [705, 662] width 137 height 38
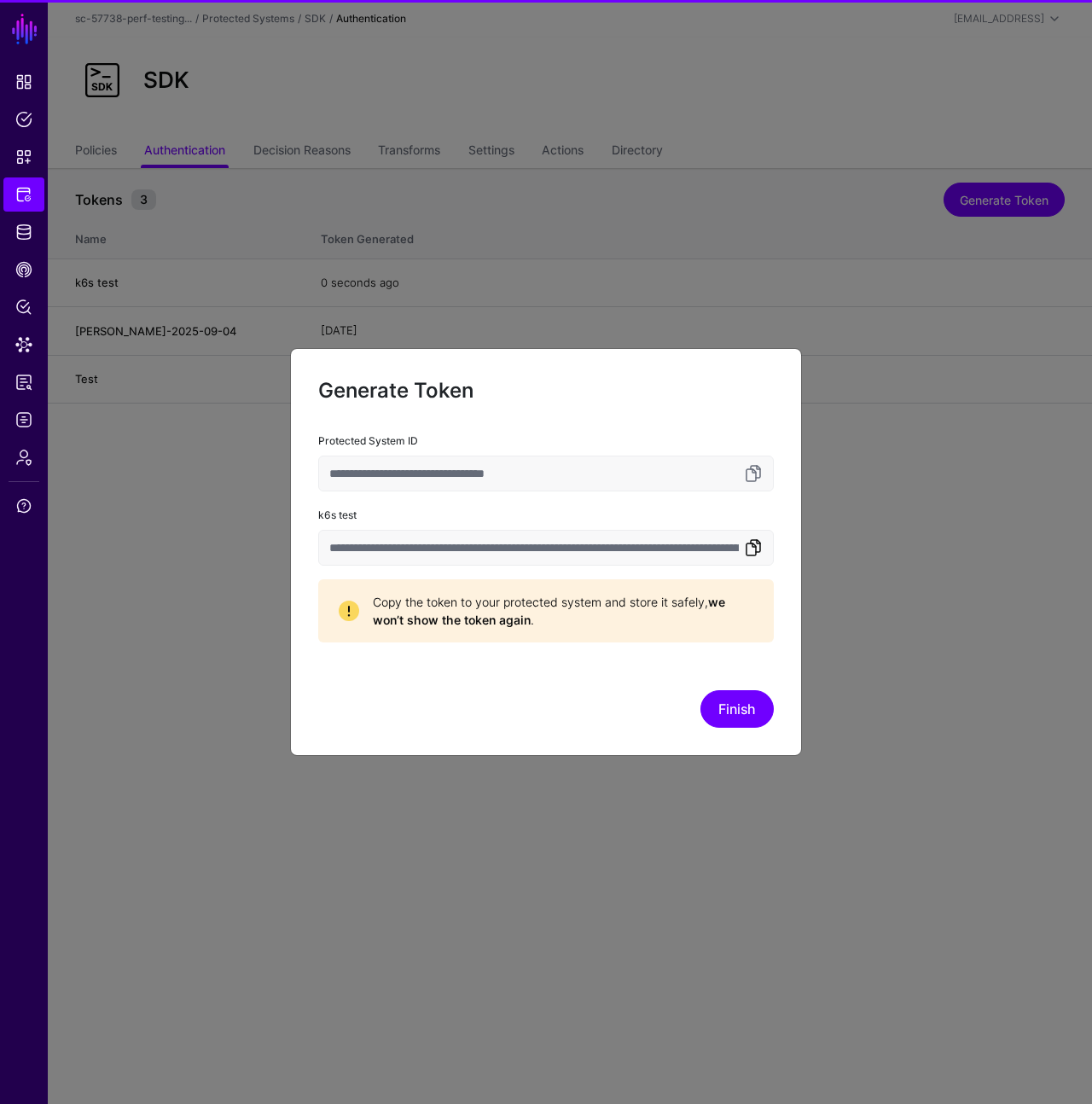
click at [756, 555] on link at bounding box center [754, 548] width 21 height 21
click at [754, 549] on link at bounding box center [754, 548] width 21 height 21
